Goal: Task Accomplishment & Management: Manage account settings

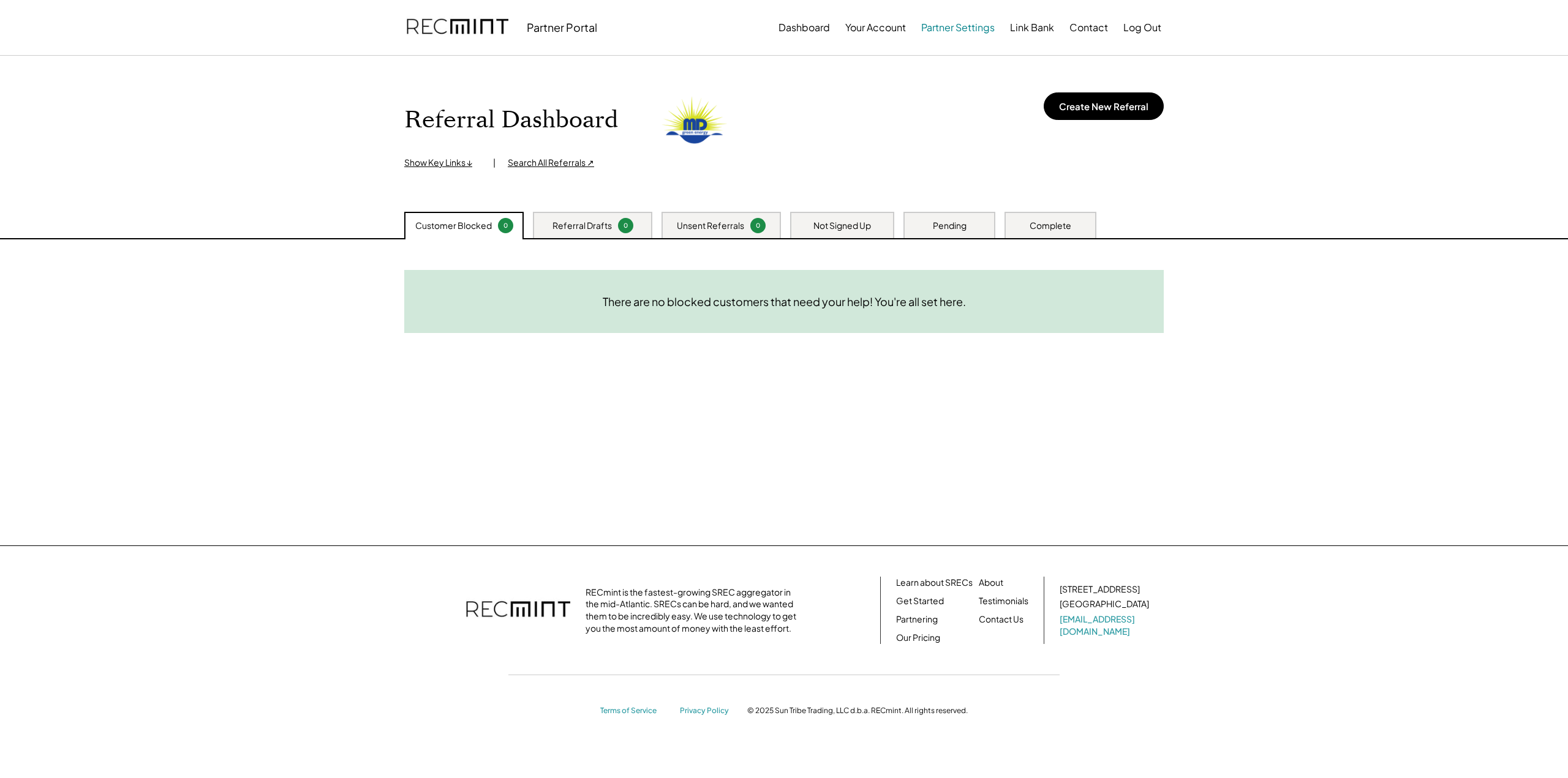
click at [951, 30] on button "Partner Settings" at bounding box center [958, 27] width 74 height 24
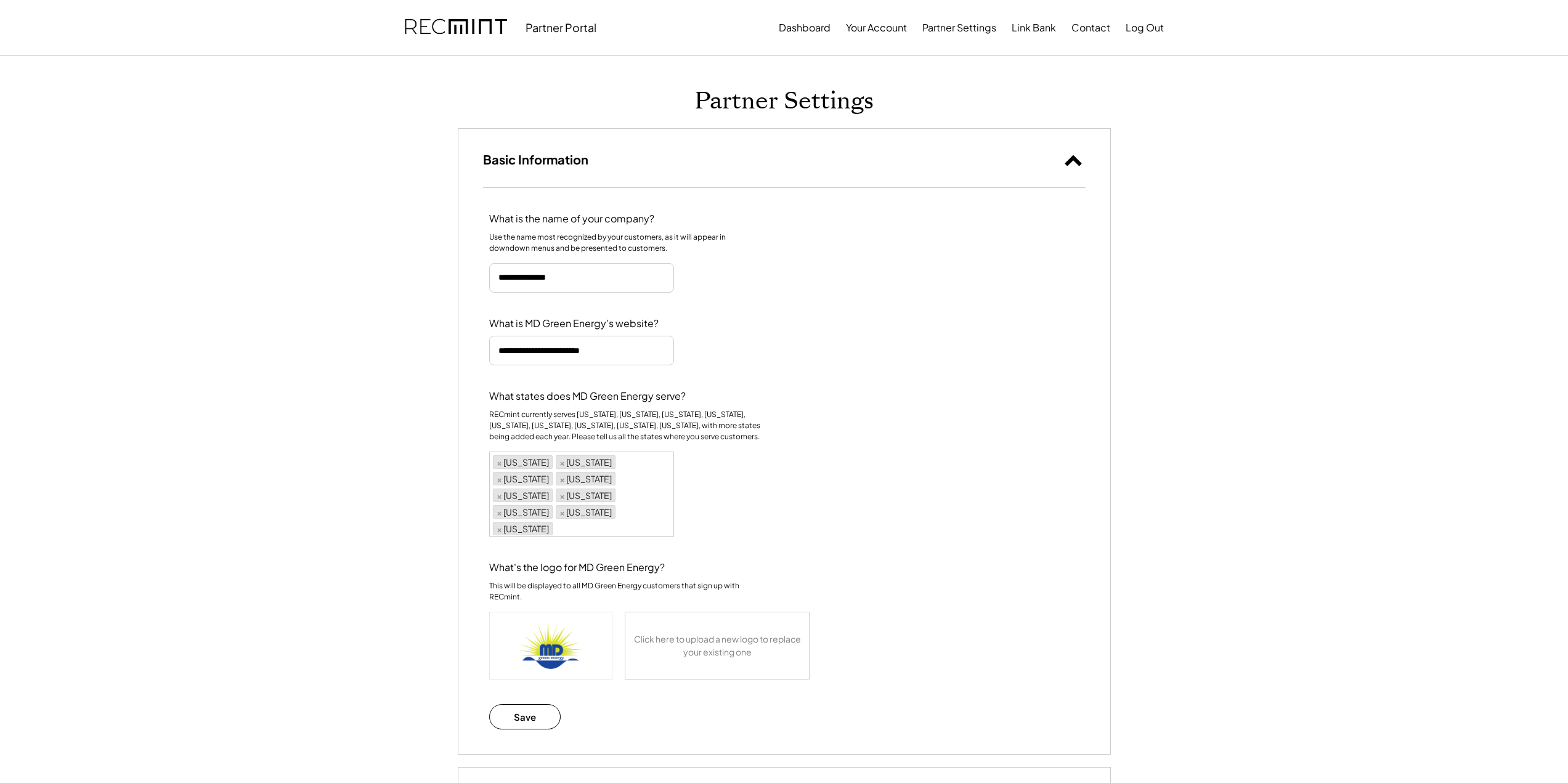
select select "********"
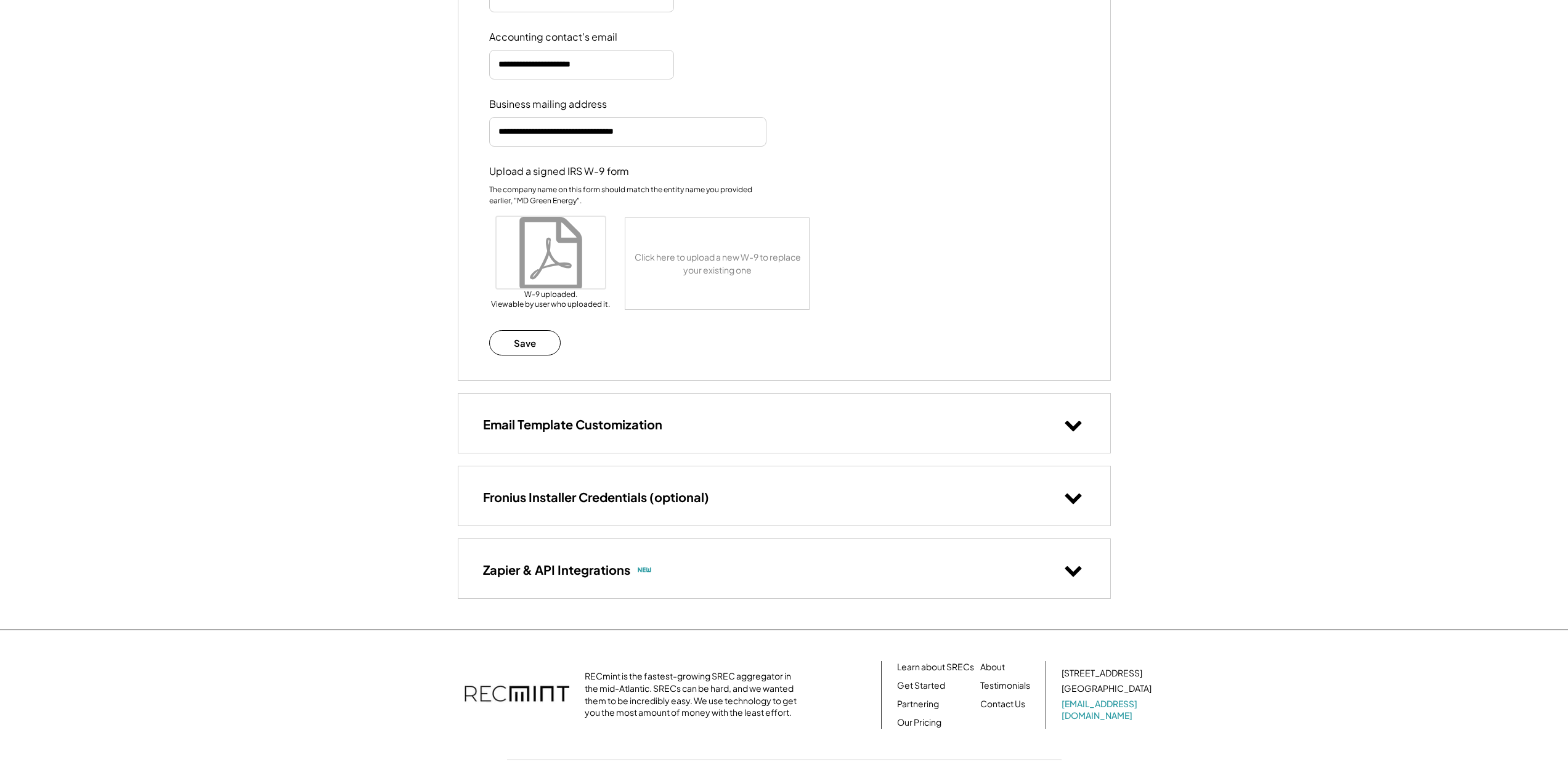
scroll to position [1141, 0]
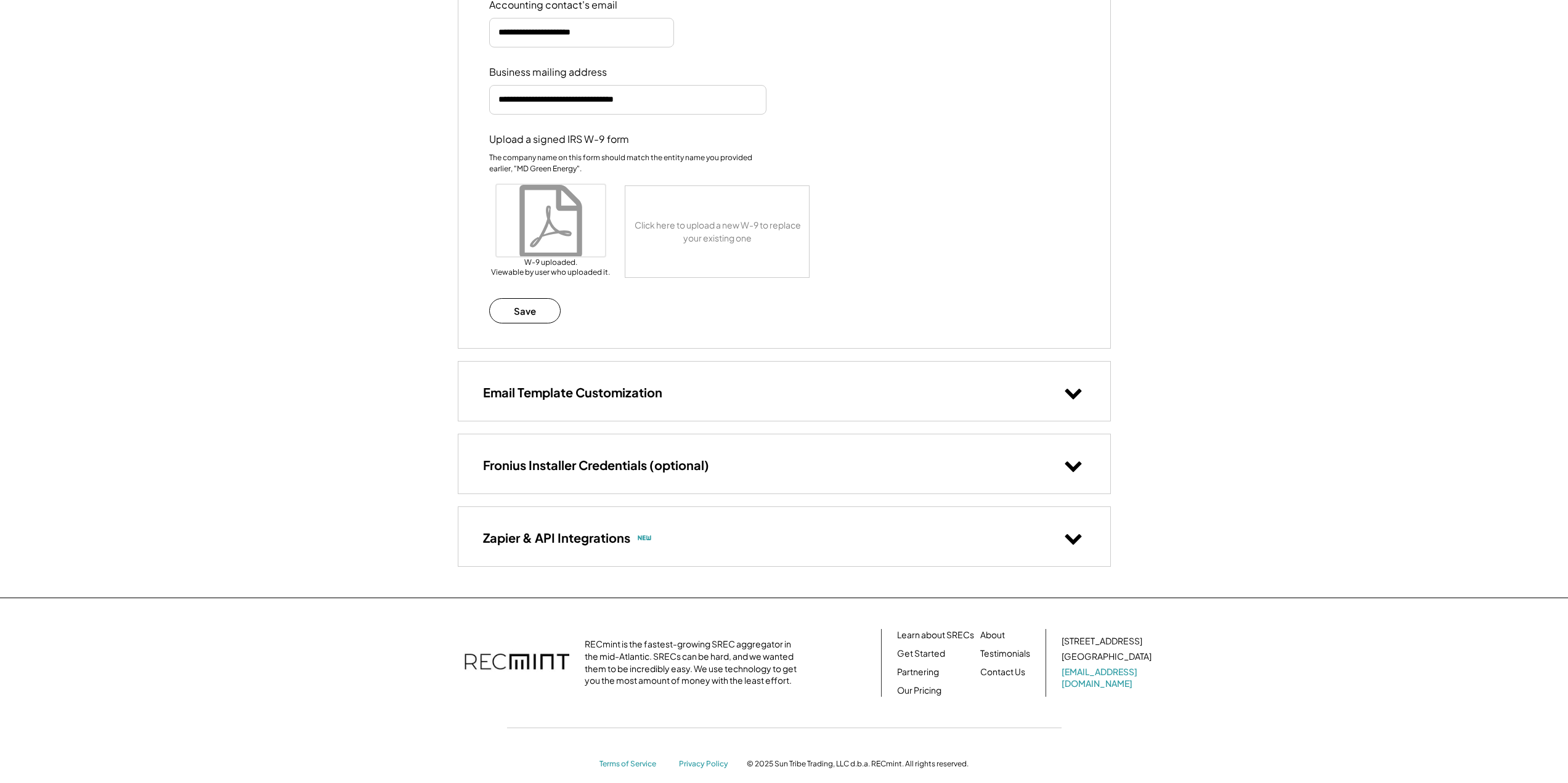
click at [1063, 380] on button at bounding box center [1073, 392] width 24 height 24
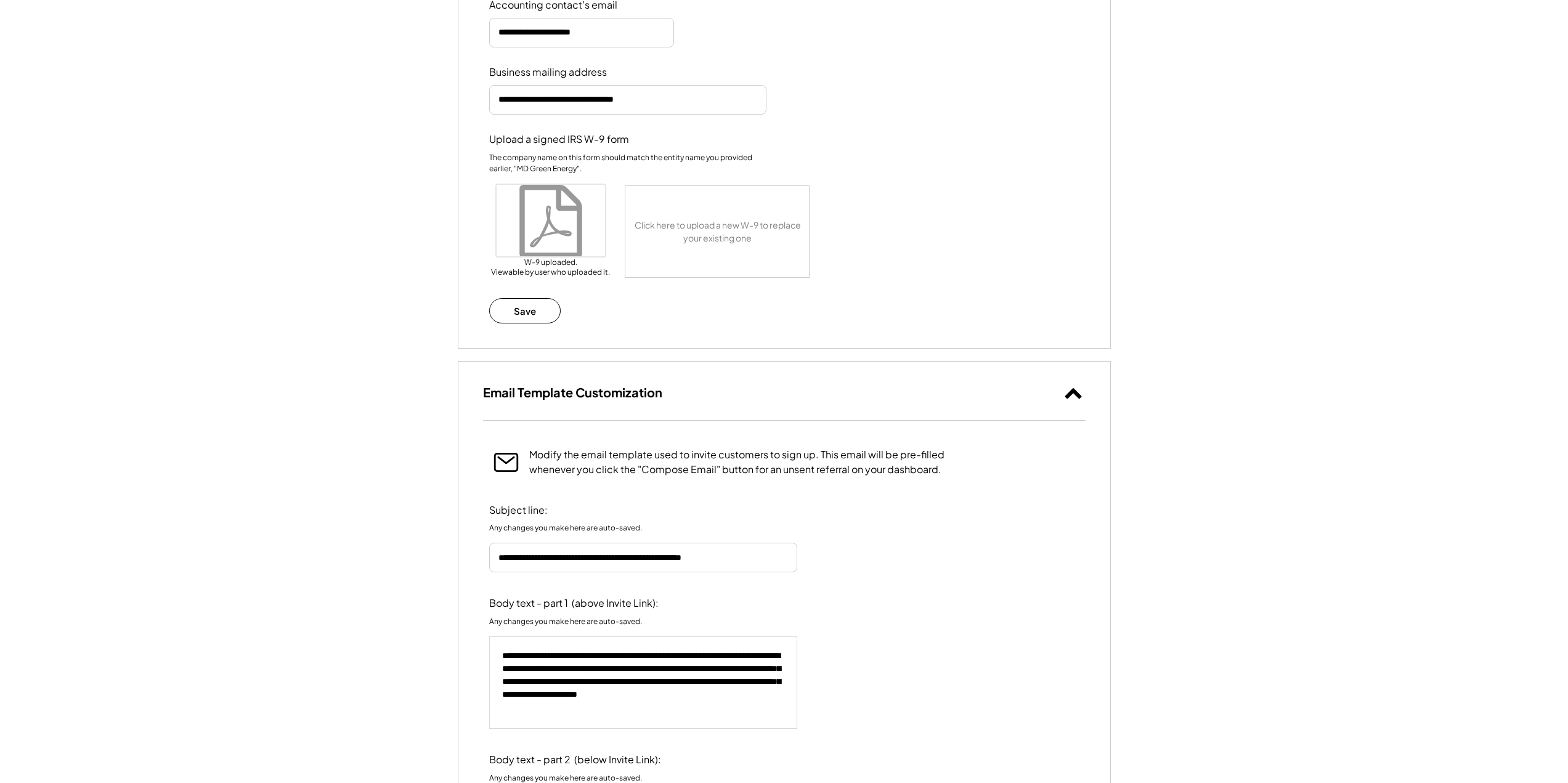
click at [1072, 507] on div "Subject line: Any changes you make here are auto-saved." at bounding box center [785, 538] width 590 height 69
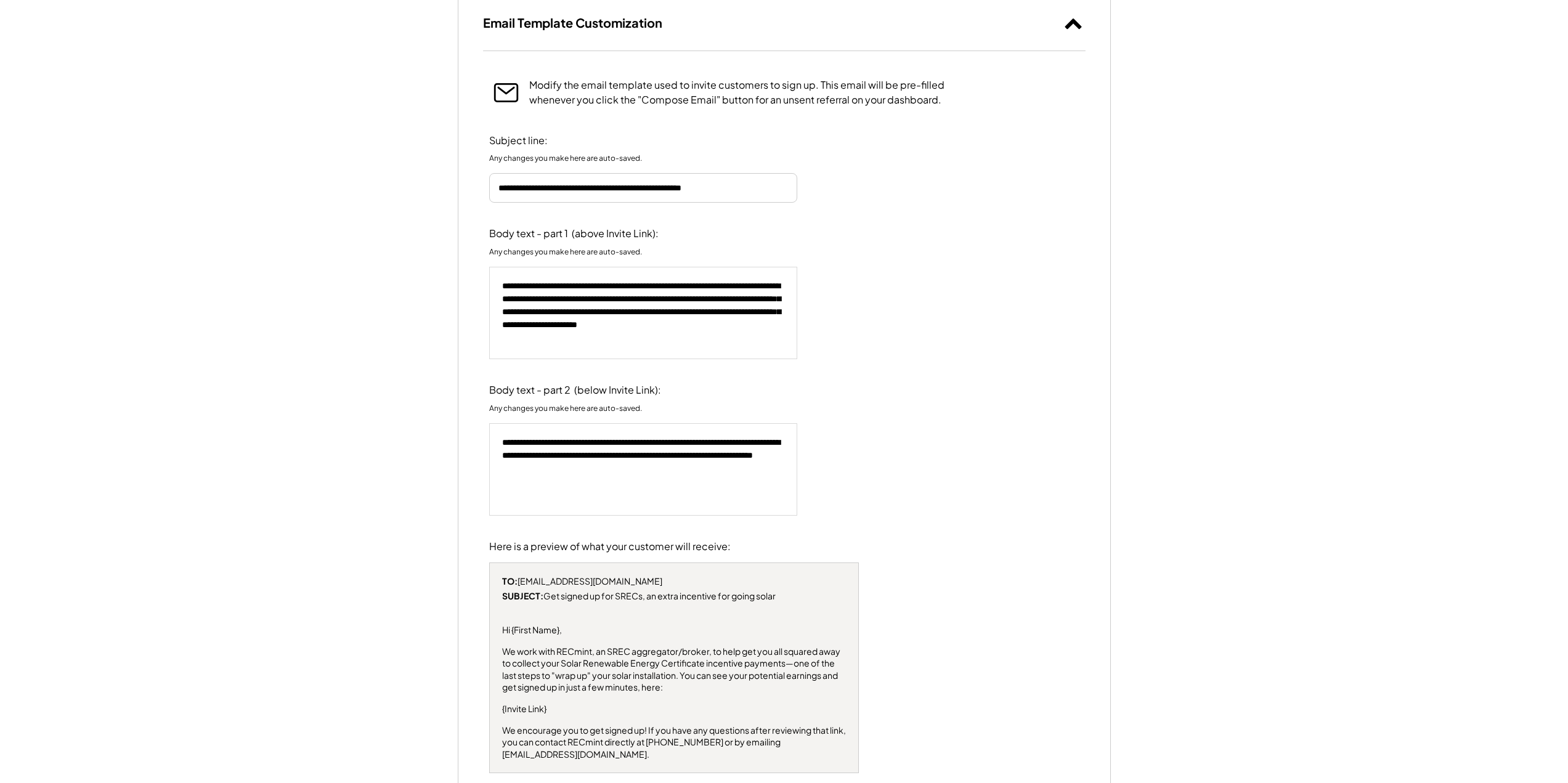
scroll to position [1819, 0]
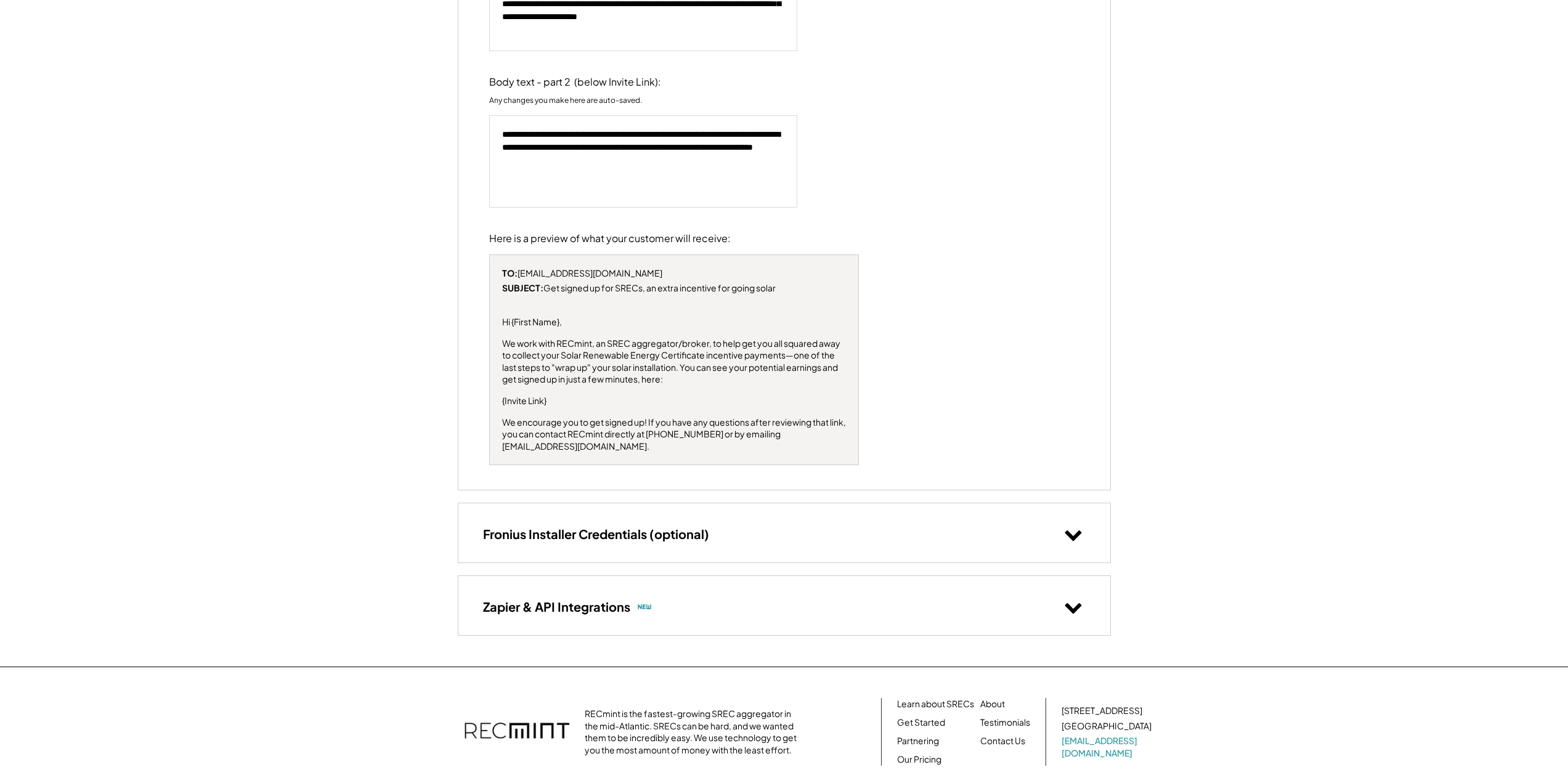
click at [1075, 530] on use at bounding box center [1073, 535] width 16 height 10
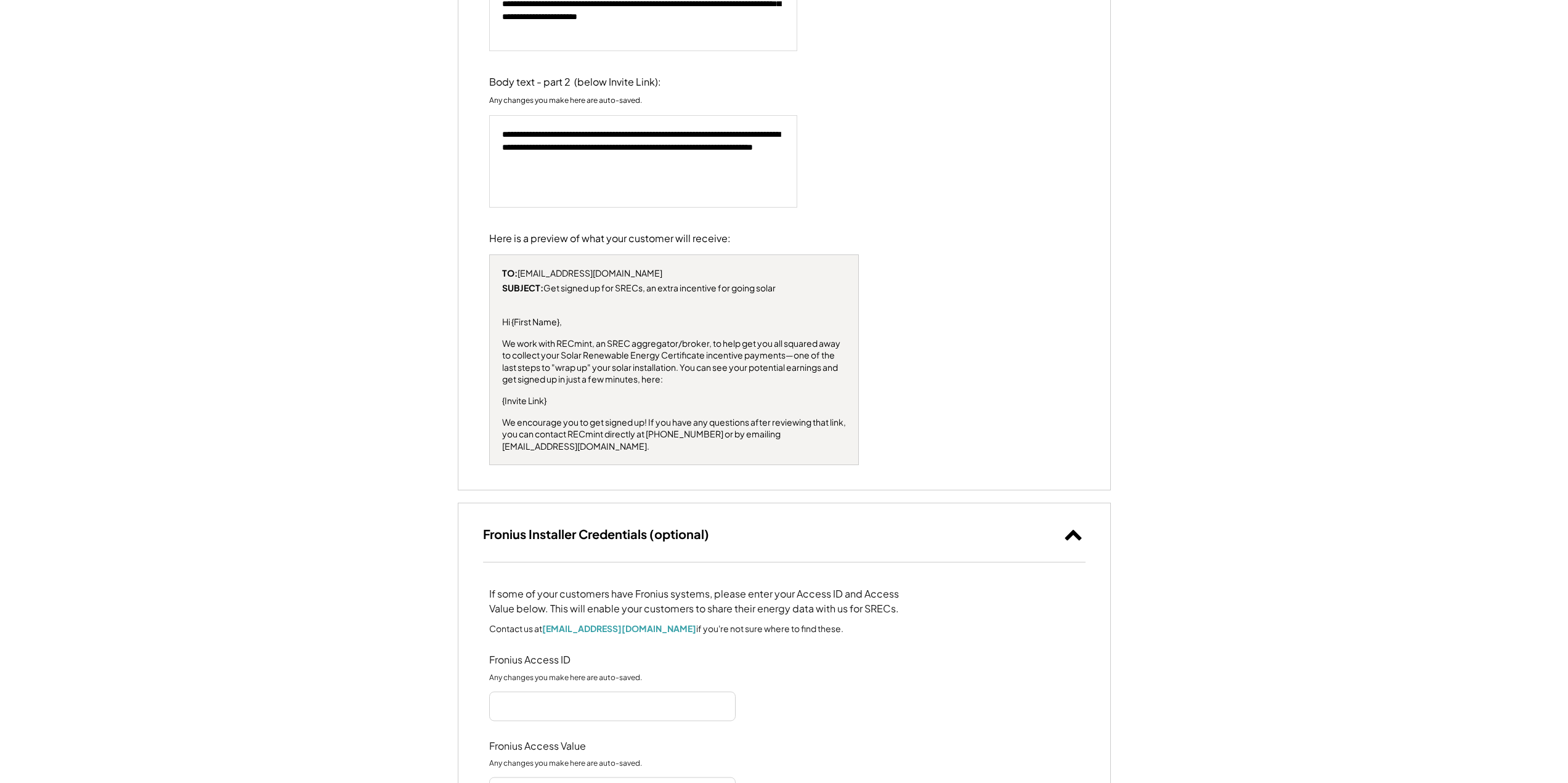
click at [1075, 525] on icon at bounding box center [1073, 534] width 18 height 18
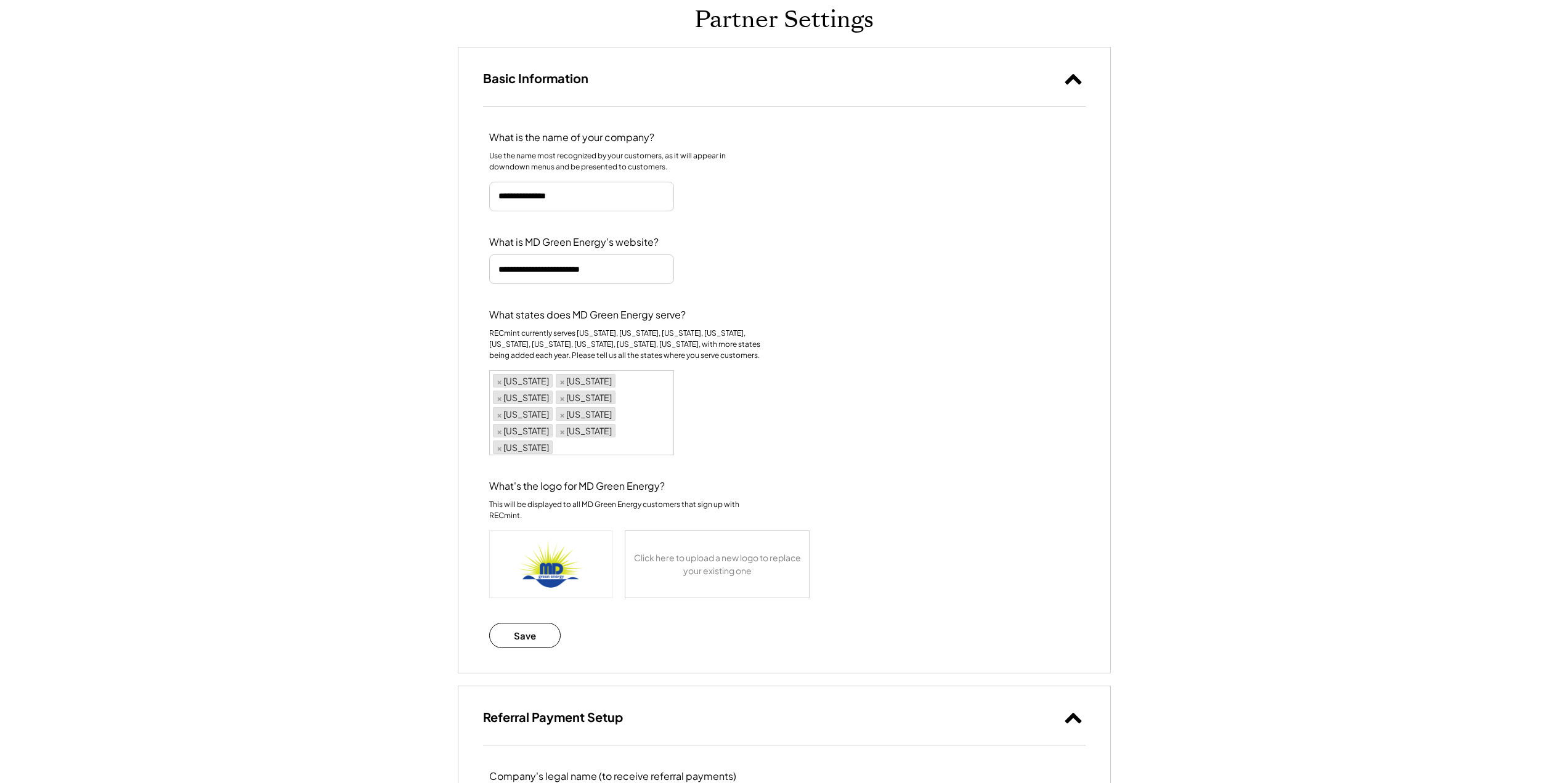
scroll to position [0, 0]
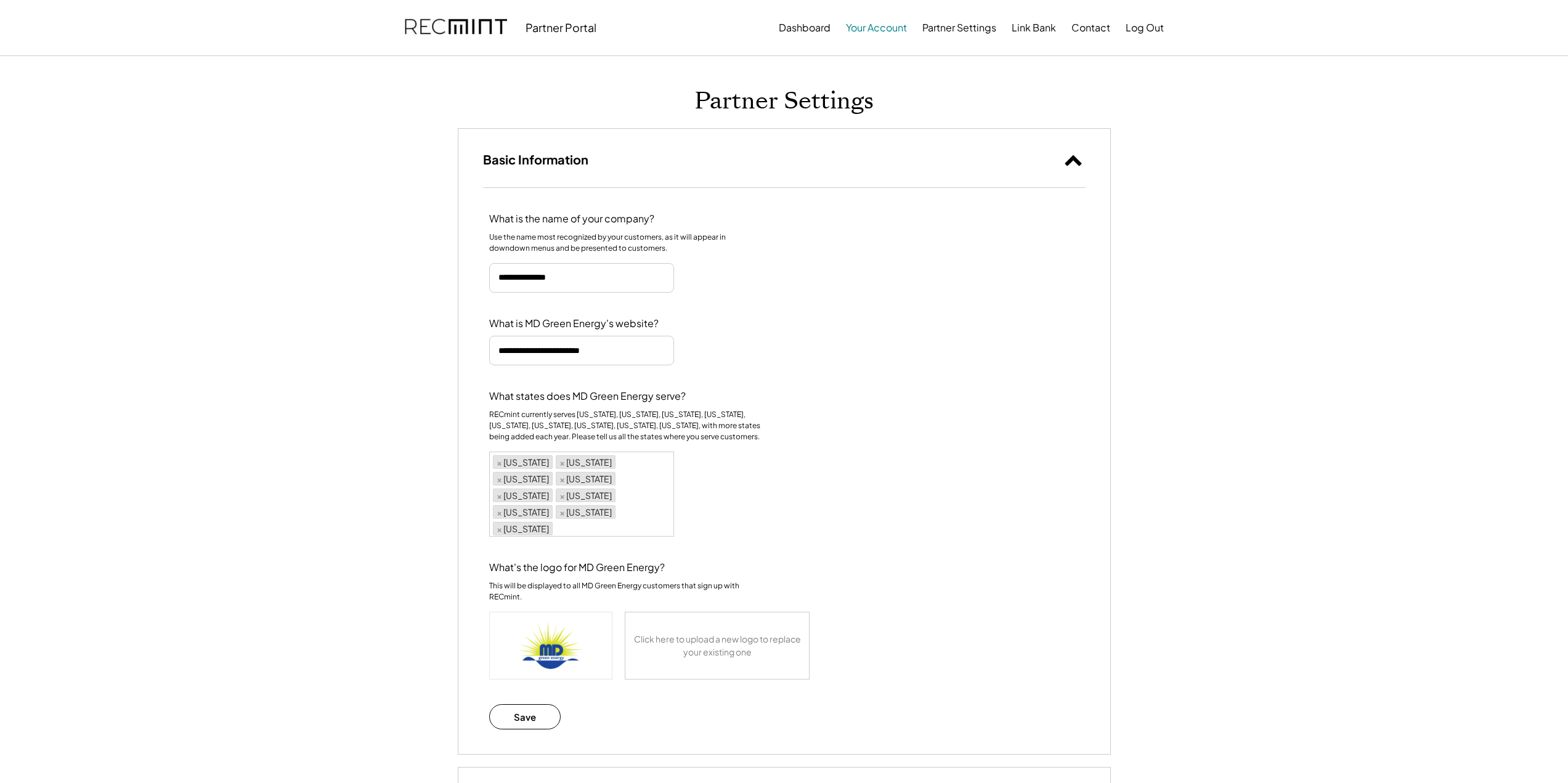
click at [867, 24] on button "Your Account" at bounding box center [876, 27] width 61 height 24
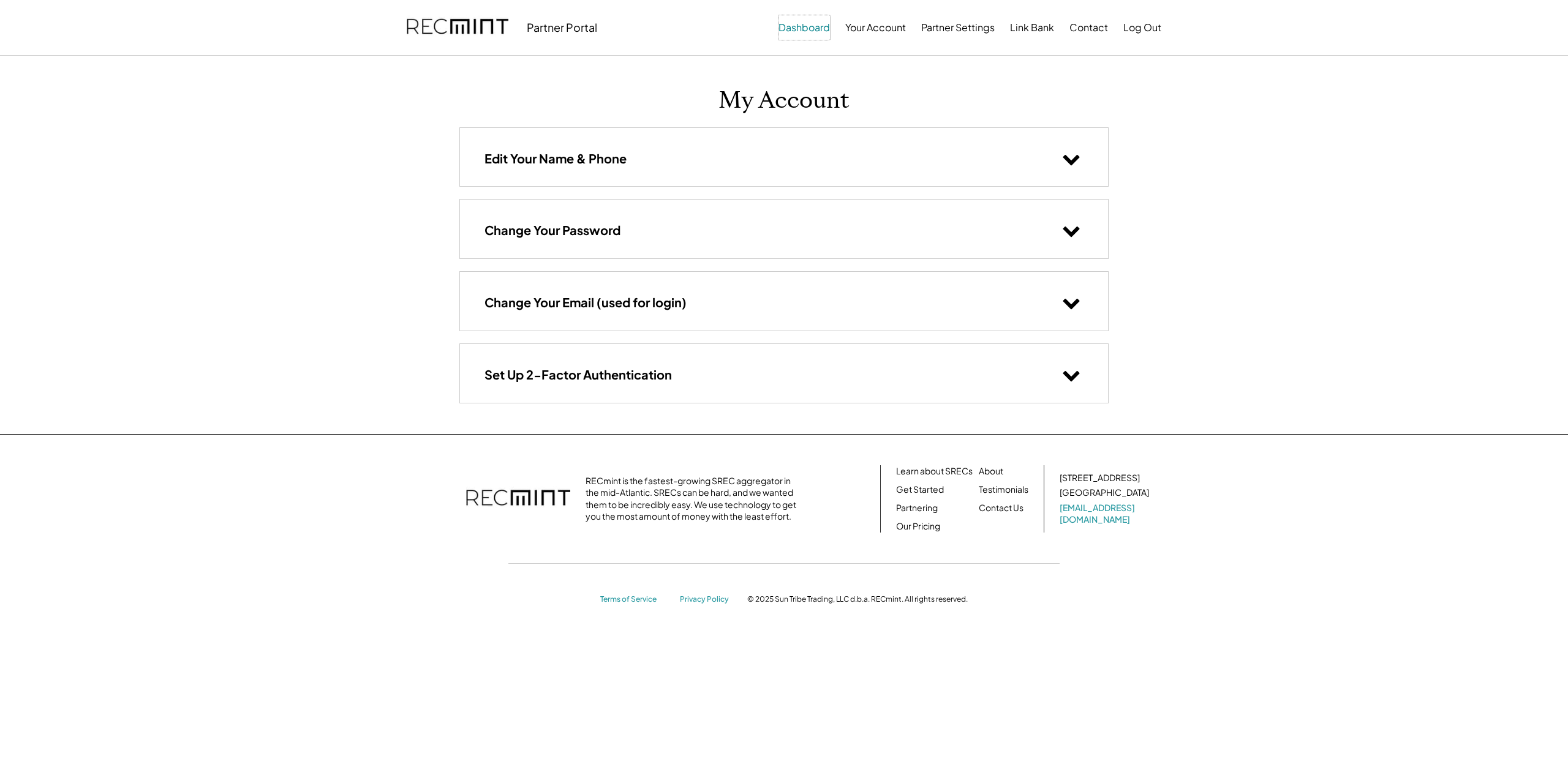
click at [801, 27] on button "Dashboard" at bounding box center [804, 27] width 51 height 24
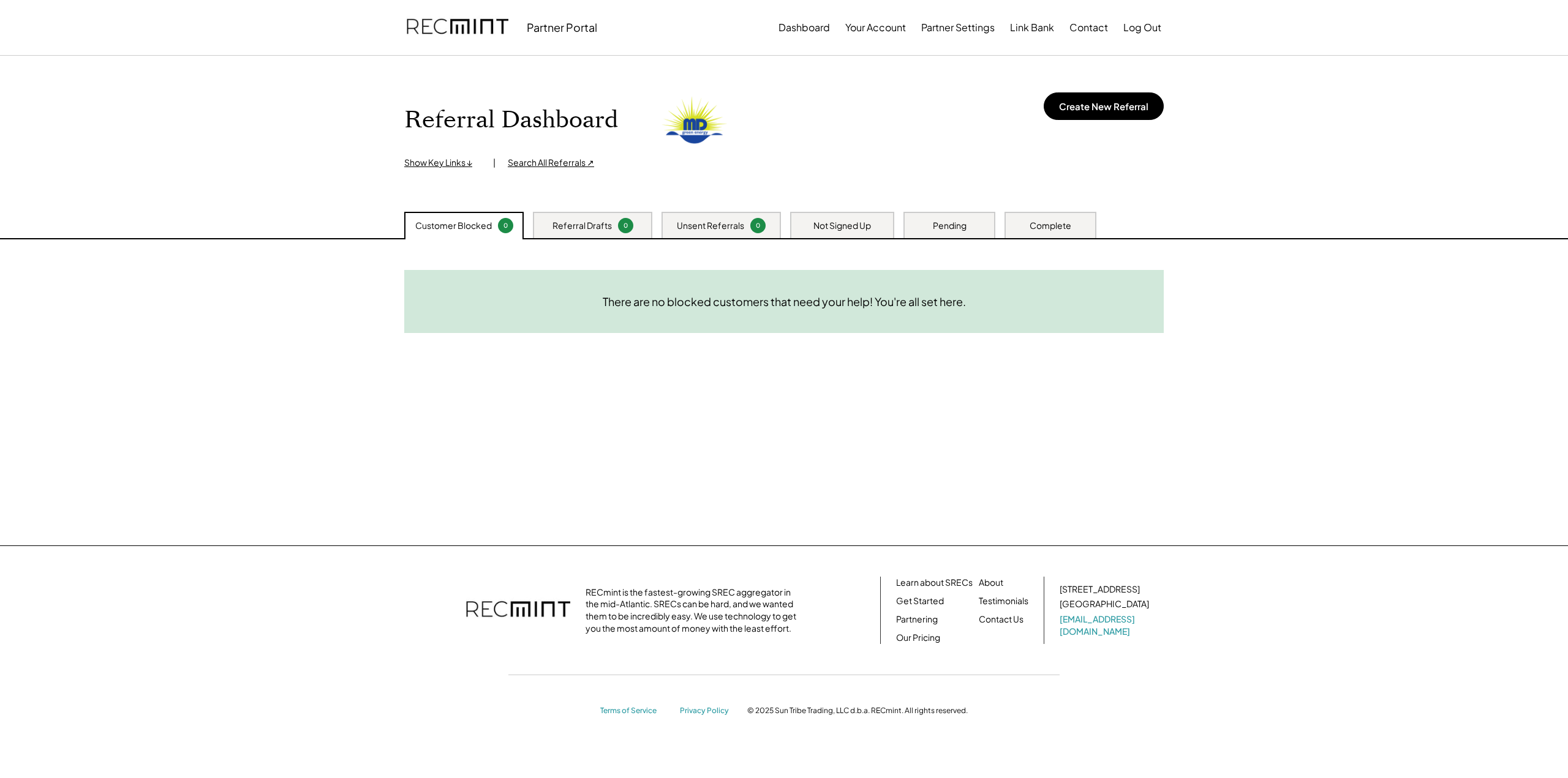
click at [1100, 228] on div "Customer Blocked 0 Referral Drafts 0 Unsent Referrals 0 Not Signed Up Pending C…" at bounding box center [784, 225] width 784 height 26
click at [1075, 225] on div "Complete" at bounding box center [1050, 225] width 92 height 26
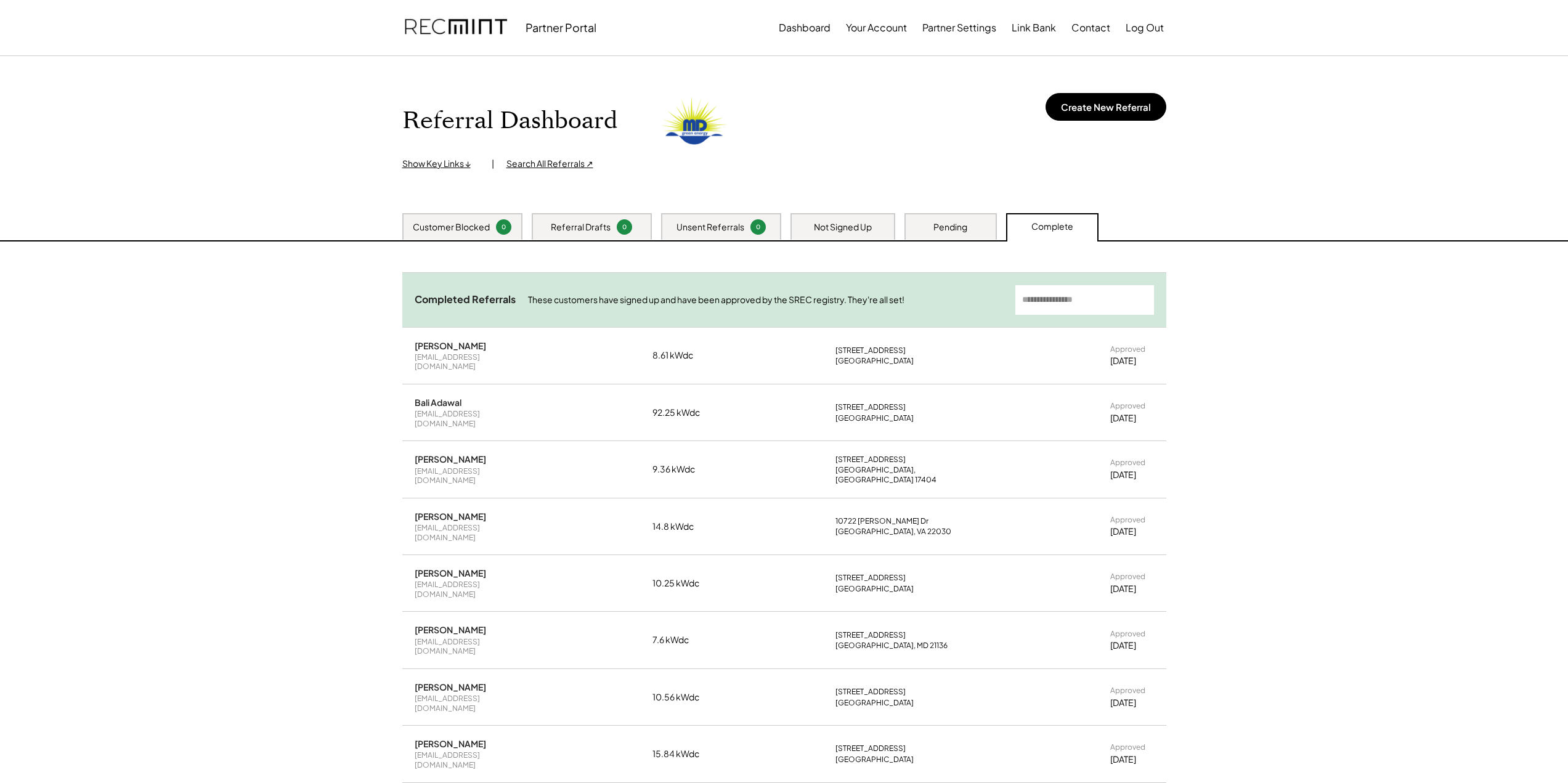
click at [943, 233] on div "Pending" at bounding box center [950, 227] width 34 height 13
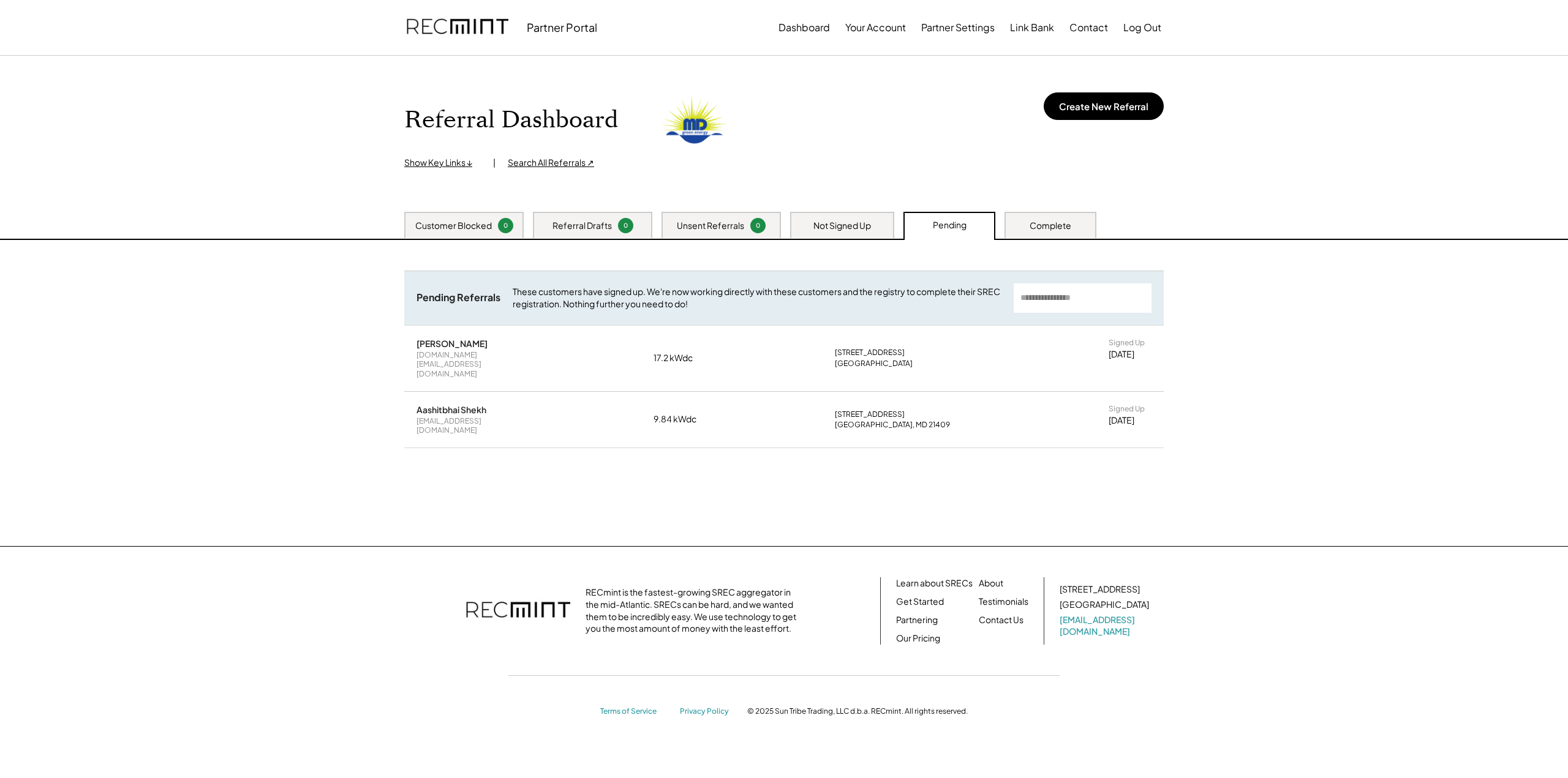
click at [841, 235] on div "Not Signed Up" at bounding box center [842, 225] width 104 height 26
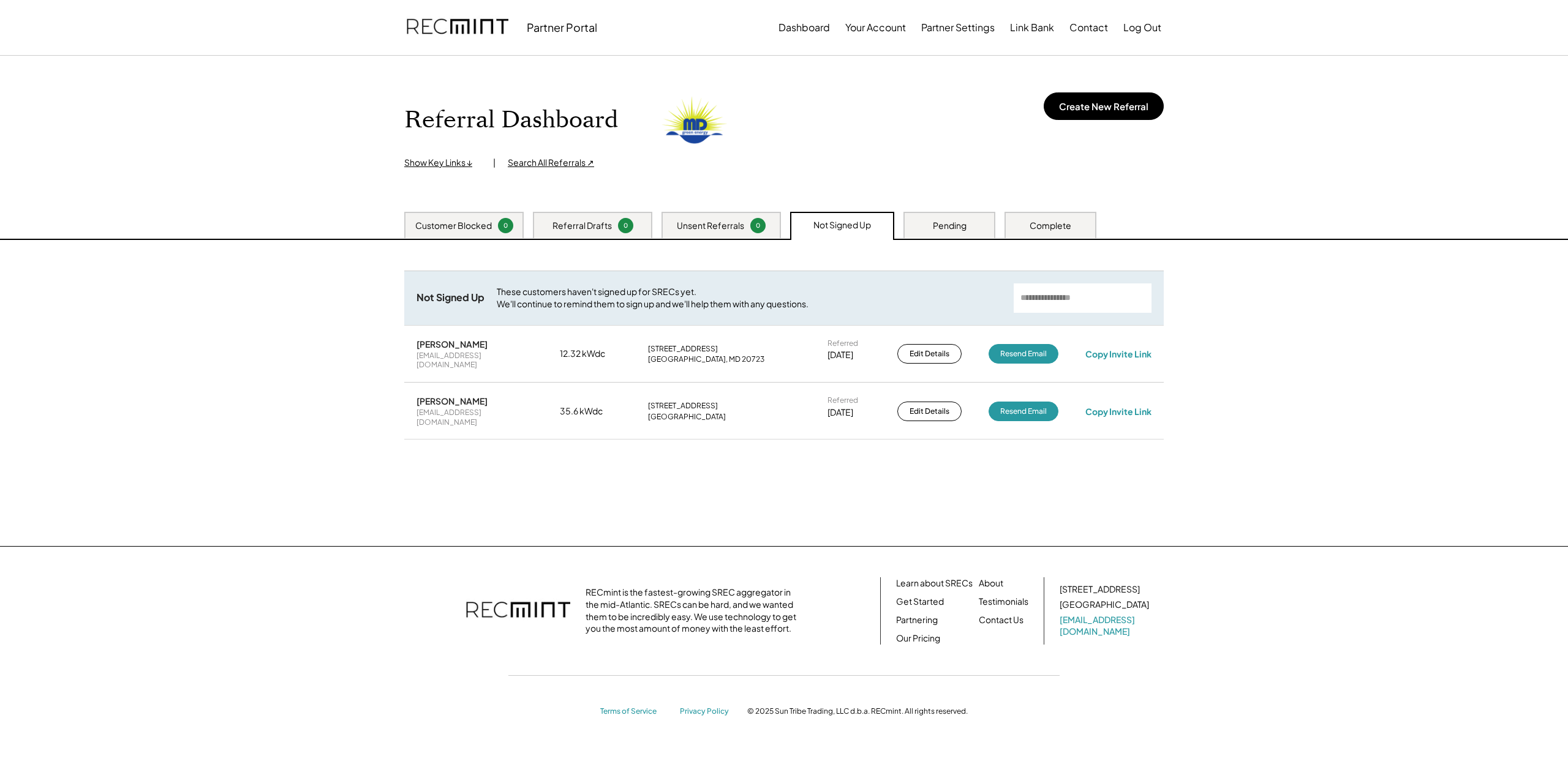
click at [709, 232] on div "Unsent Referrals 0" at bounding box center [721, 225] width 119 height 26
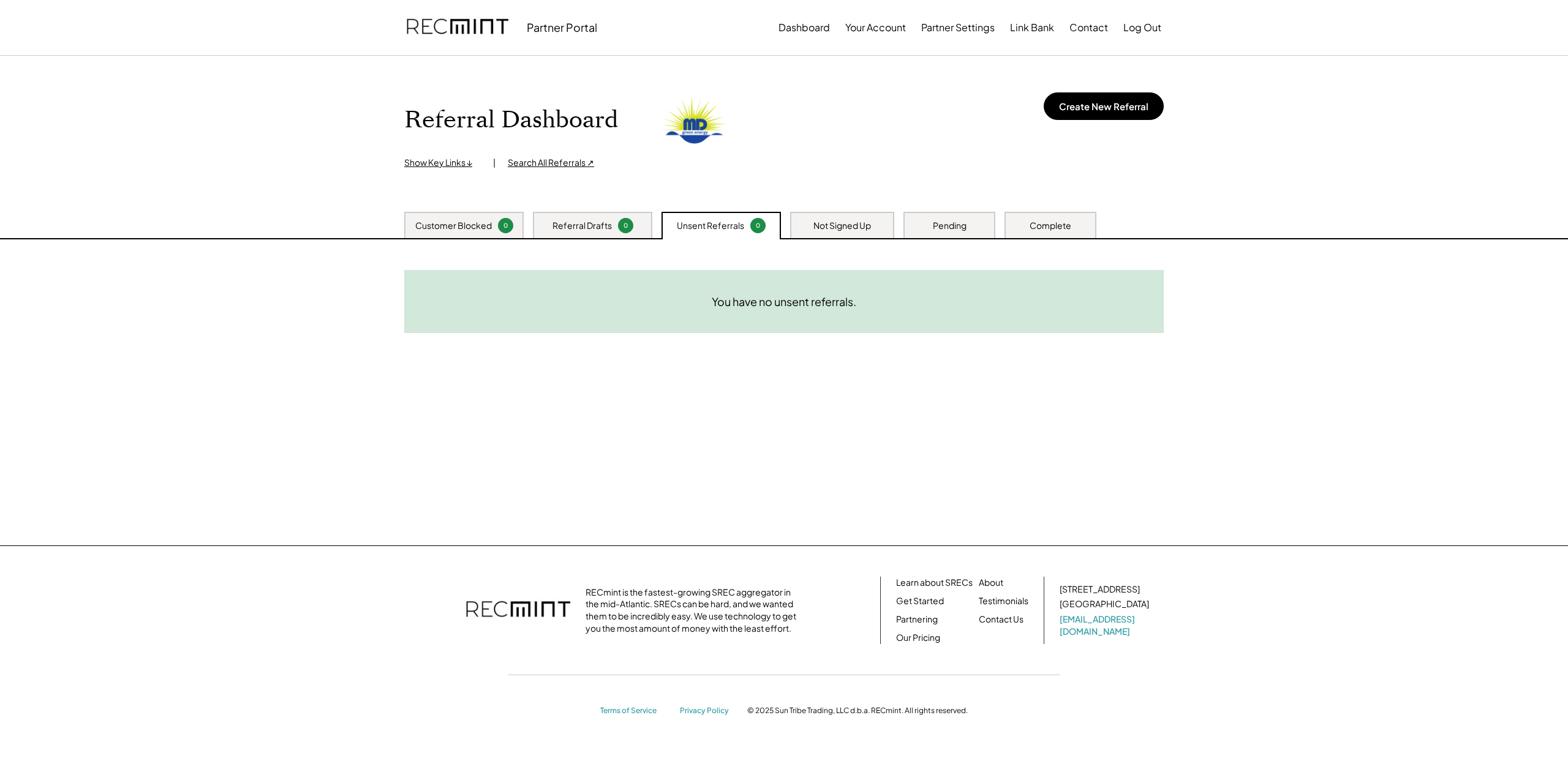
click at [573, 226] on div "Referral Drafts" at bounding box center [582, 226] width 60 height 12
click at [470, 223] on div "Customer Blocked" at bounding box center [454, 226] width 76 height 12
click at [454, 165] on div "Show Key Links ↓" at bounding box center [443, 162] width 76 height 12
